Goal: Information Seeking & Learning: Learn about a topic

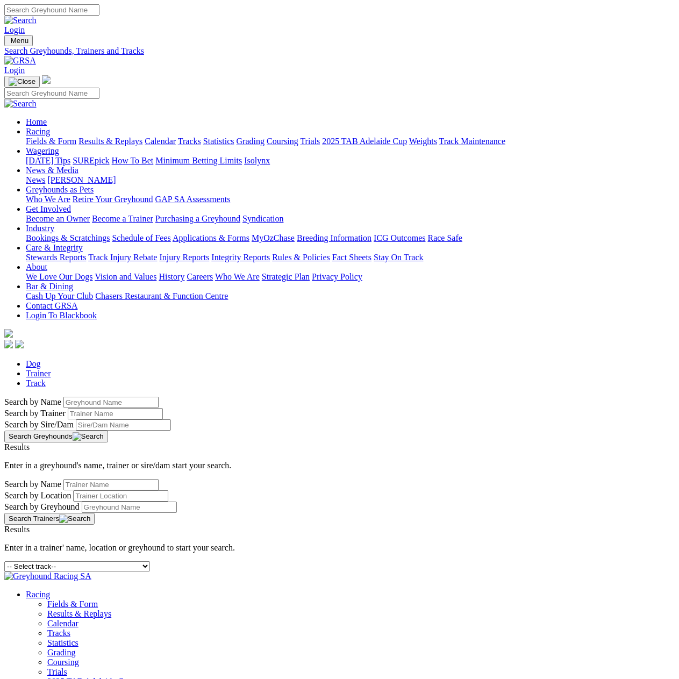
click at [150, 561] on select "-- Select track-- Albion Park Angle Park Ballarat Bathurst Bendigo Broken Hill …" at bounding box center [77, 566] width 146 height 10
select select "horsham"
click at [47, 561] on select "-- Select track-- Albion Park Angle Park Ballarat Bathurst Bendigo Broken Hill …" at bounding box center [77, 566] width 146 height 10
click at [227, 561] on div "-- Select track-- [GEOGRAPHIC_DATA] [GEOGRAPHIC_DATA] [GEOGRAPHIC_DATA] [GEOGRA…" at bounding box center [339, 566] width 670 height 10
click at [150, 561] on select "-- Select track-- [GEOGRAPHIC_DATA] [GEOGRAPHIC_DATA] [GEOGRAPHIC_DATA] [GEOGRA…" at bounding box center [77, 566] width 146 height 10
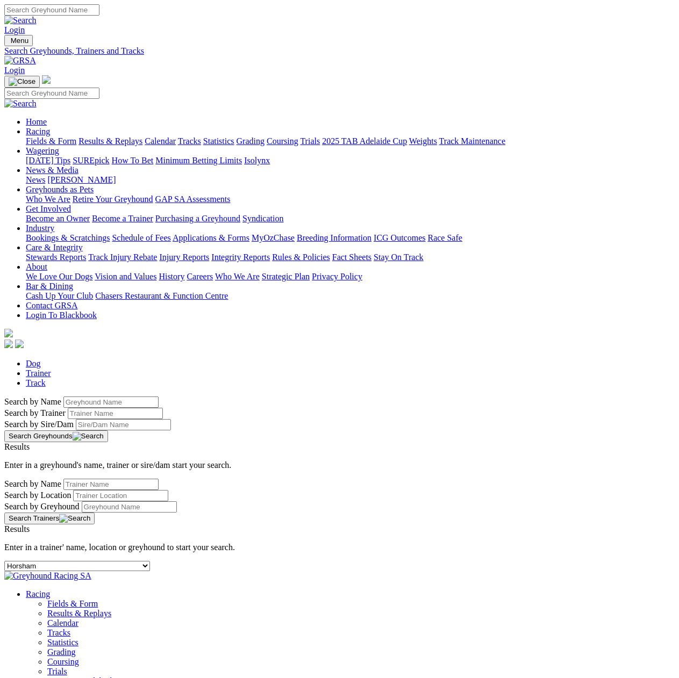
select select "geelong"
click at [47, 561] on select "-- Select track-- [GEOGRAPHIC_DATA] [GEOGRAPHIC_DATA] [GEOGRAPHIC_DATA] [GEOGRA…" at bounding box center [77, 566] width 146 height 10
click at [124, 561] on select "-- Select track-- [GEOGRAPHIC_DATA] [GEOGRAPHIC_DATA] [GEOGRAPHIC_DATA] [GEOGRA…" at bounding box center [77, 566] width 146 height 10
select select "casino"
click at [47, 561] on select "-- Select track-- [GEOGRAPHIC_DATA] [GEOGRAPHIC_DATA] [GEOGRAPHIC_DATA] [GEOGRA…" at bounding box center [77, 566] width 146 height 10
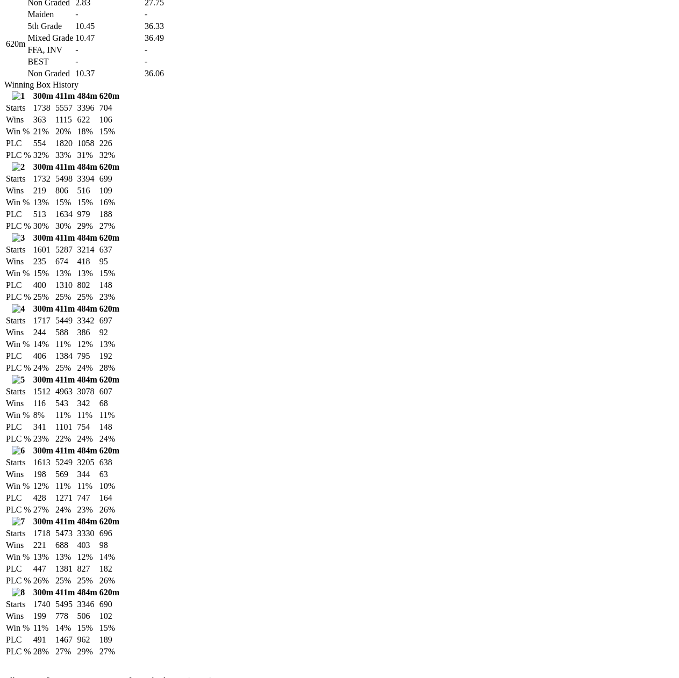
scroll to position [806, 0]
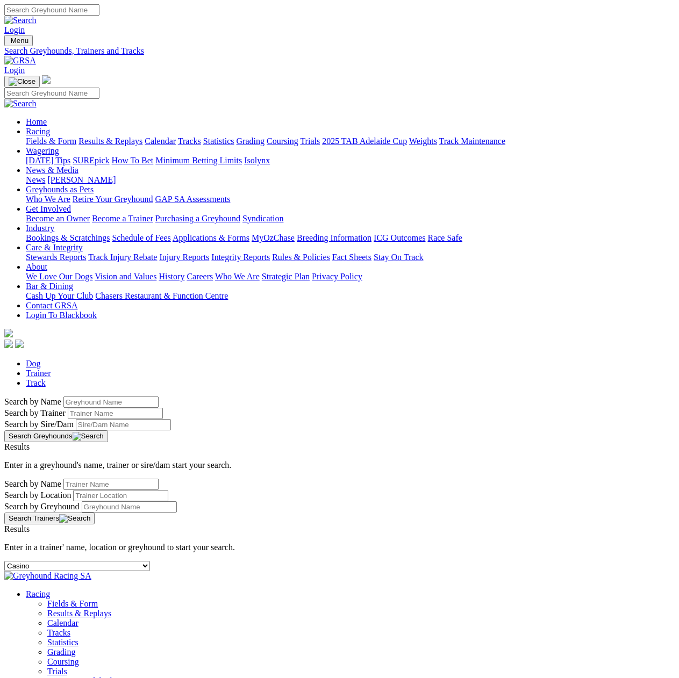
select select "casino"
